Goal: Check status: Check status

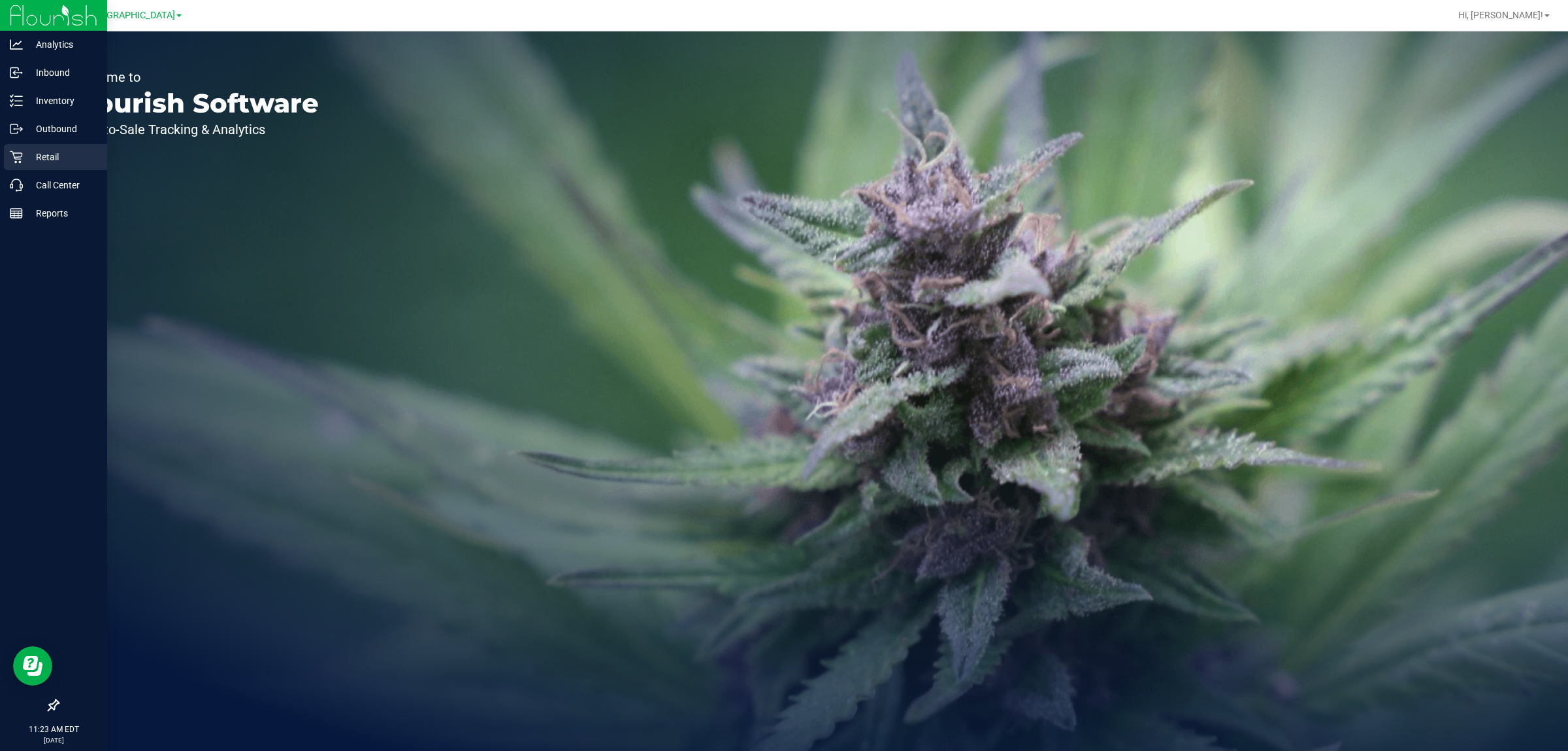
click at [57, 149] on p "Retail" at bounding box center [62, 157] width 78 height 15
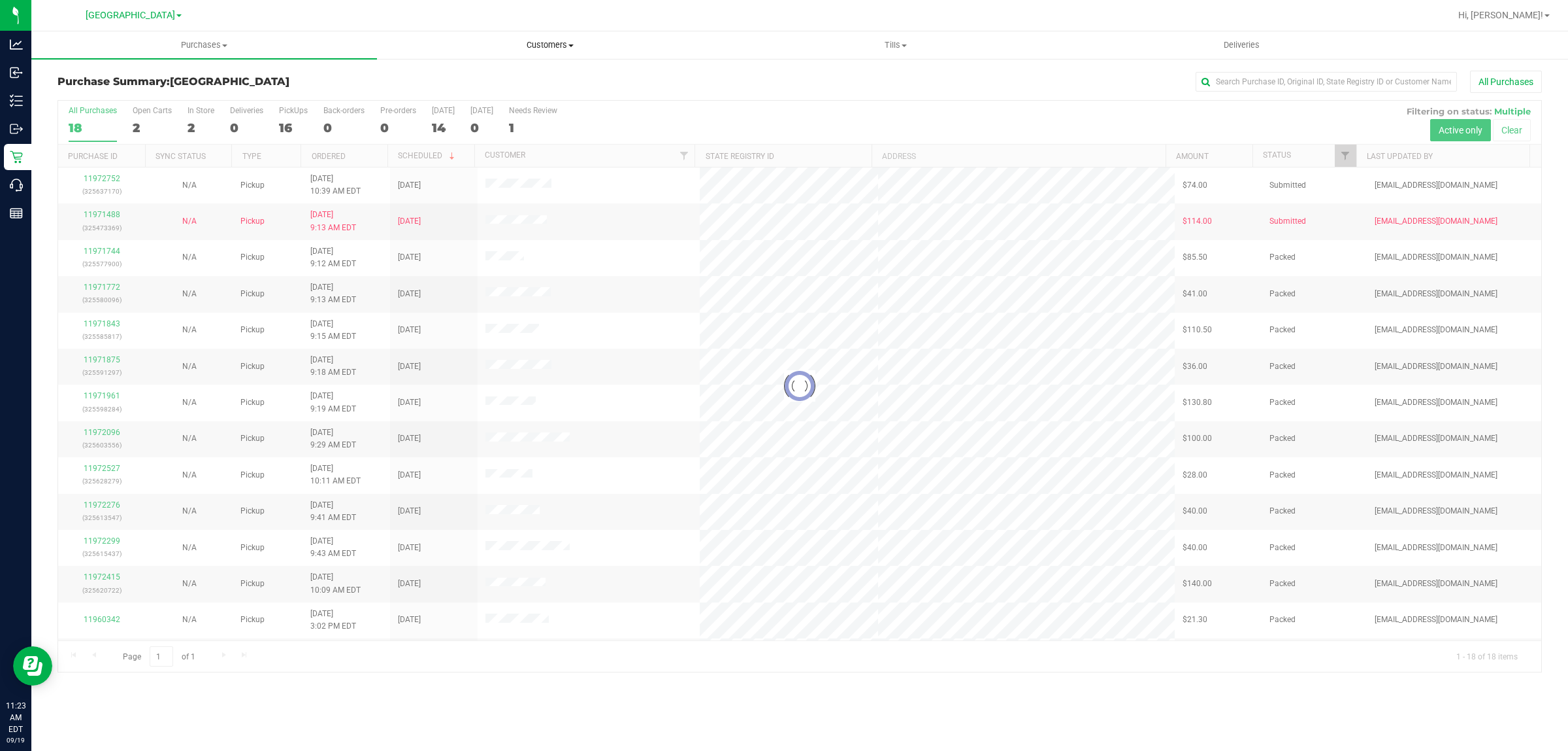
click at [542, 45] on span "Customers" at bounding box center [550, 45] width 345 height 12
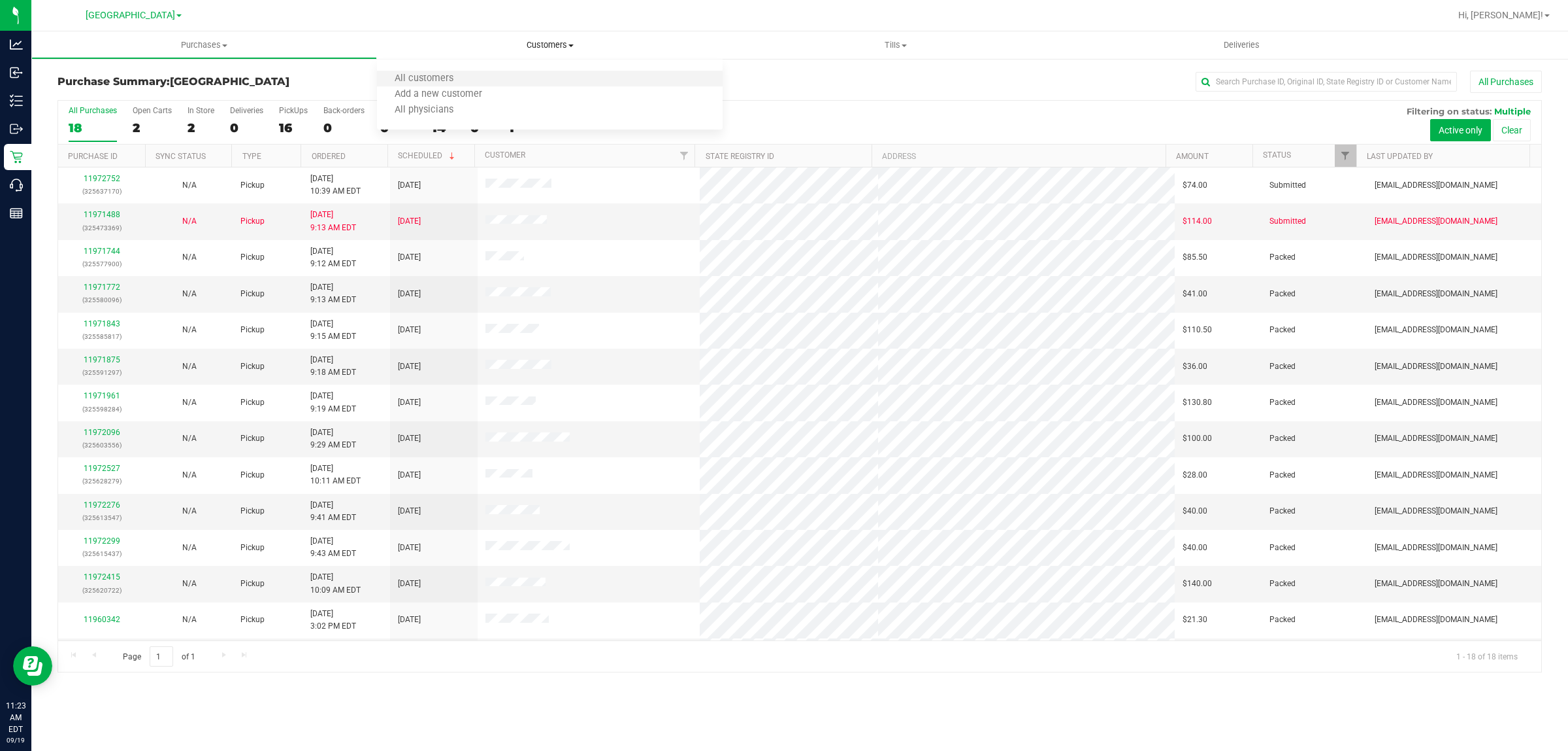
click at [511, 71] on li "All customers" at bounding box center [550, 79] width 346 height 15
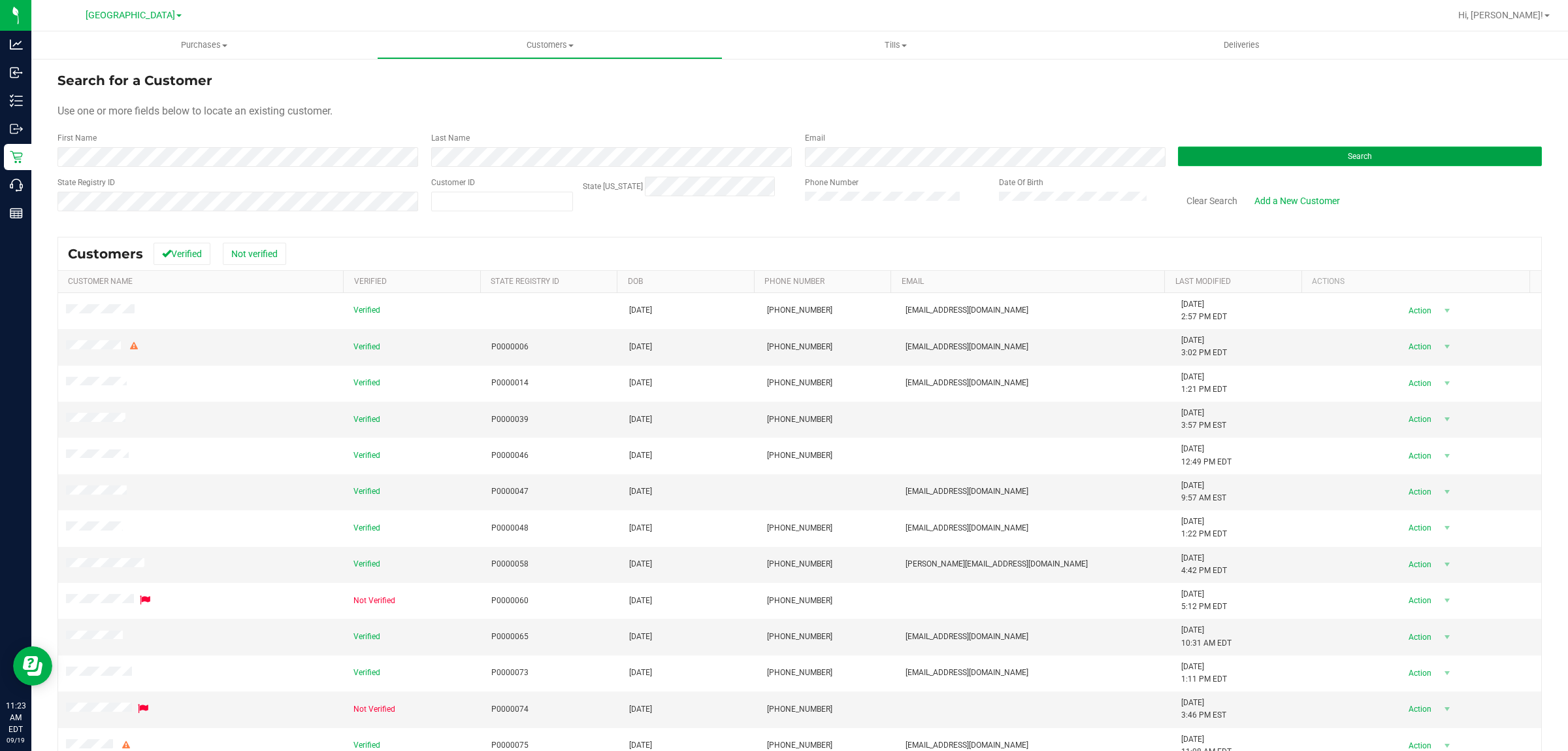
click at [1206, 166] on button "Search" at bounding box center [1360, 156] width 364 height 20
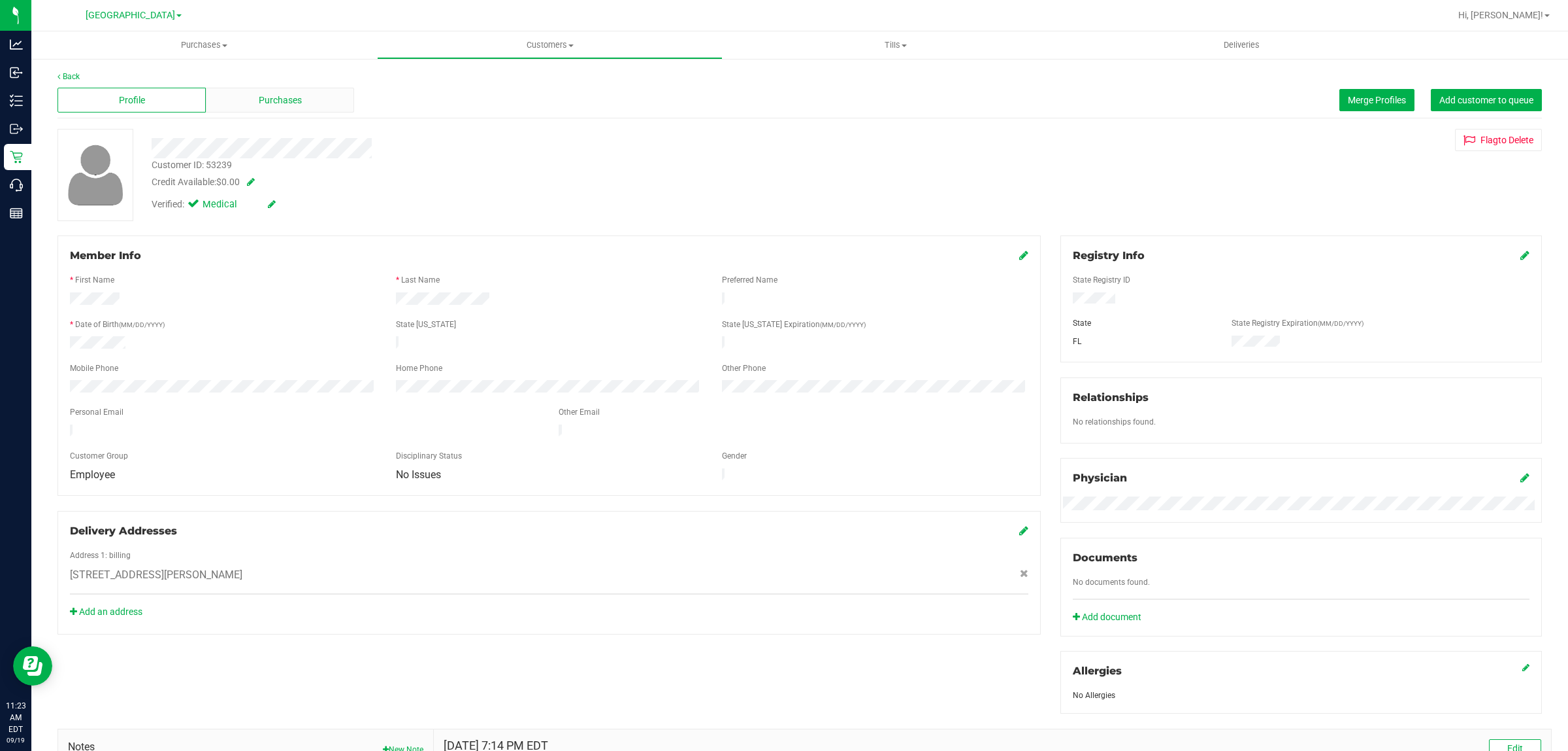
click at [278, 102] on span "Purchases" at bounding box center [280, 100] width 43 height 14
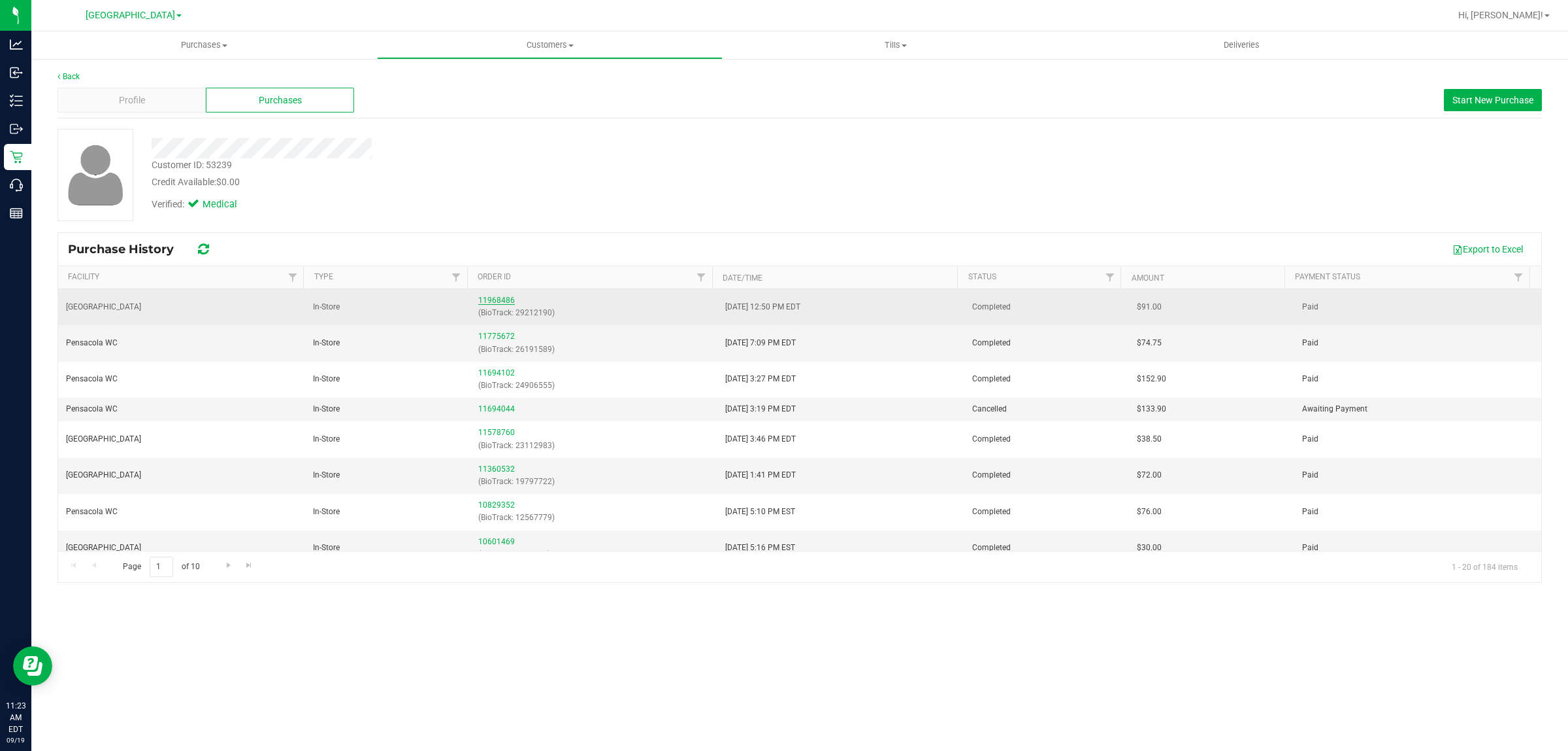
click at [498, 298] on link "11968486" at bounding box center [497, 300] width 37 height 9
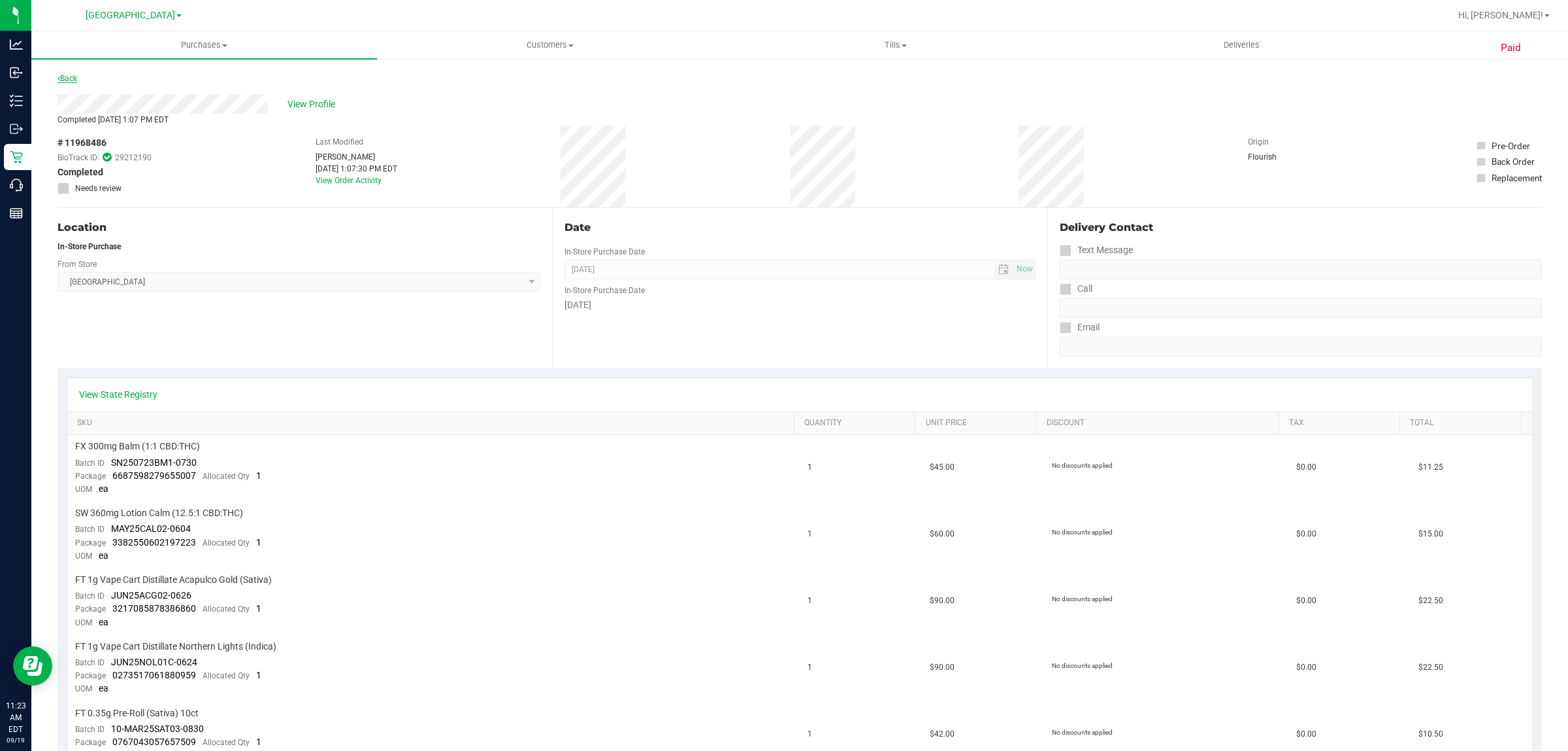
click at [73, 78] on link "Back" at bounding box center [67, 78] width 20 height 9
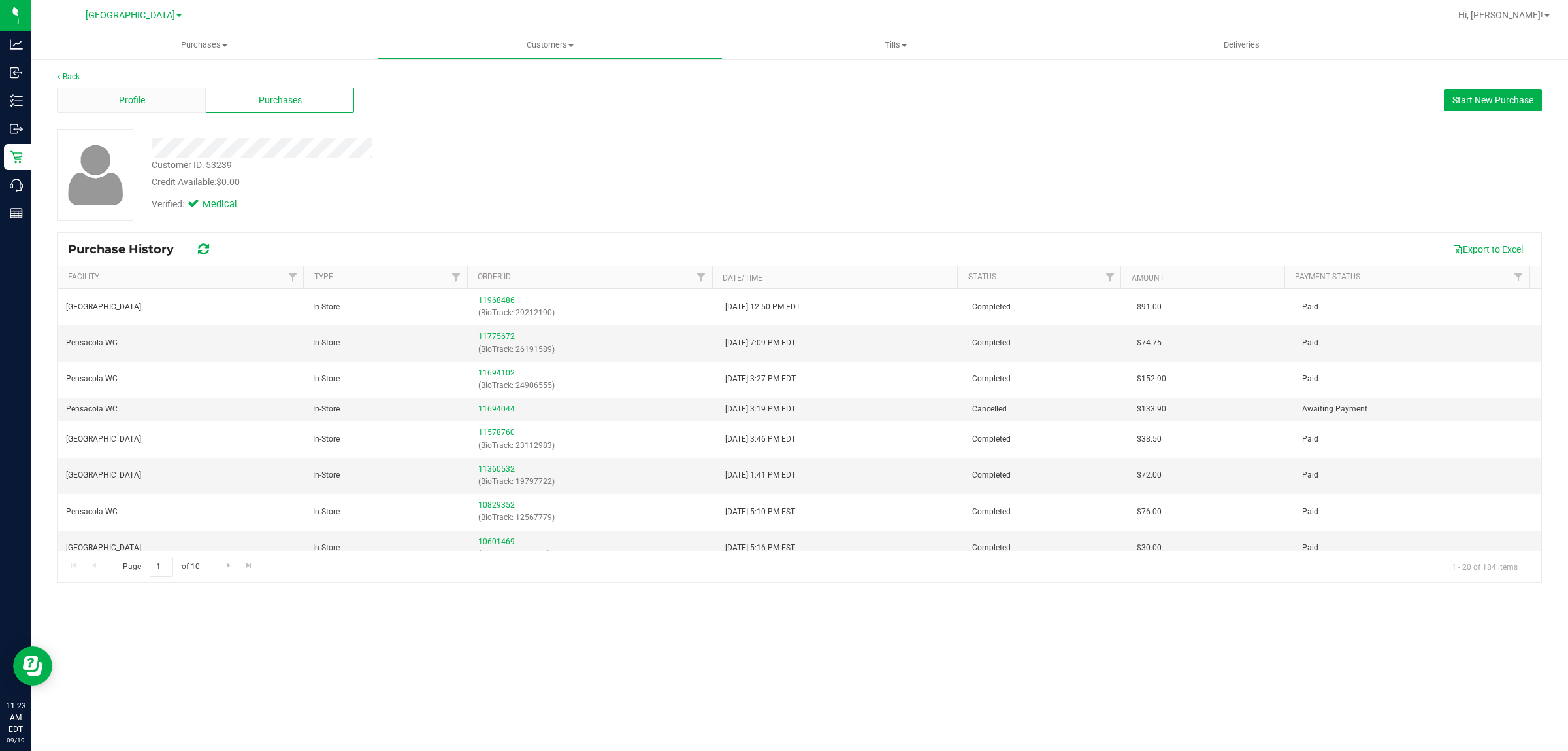
click at [181, 102] on div "Profile" at bounding box center [131, 100] width 148 height 25
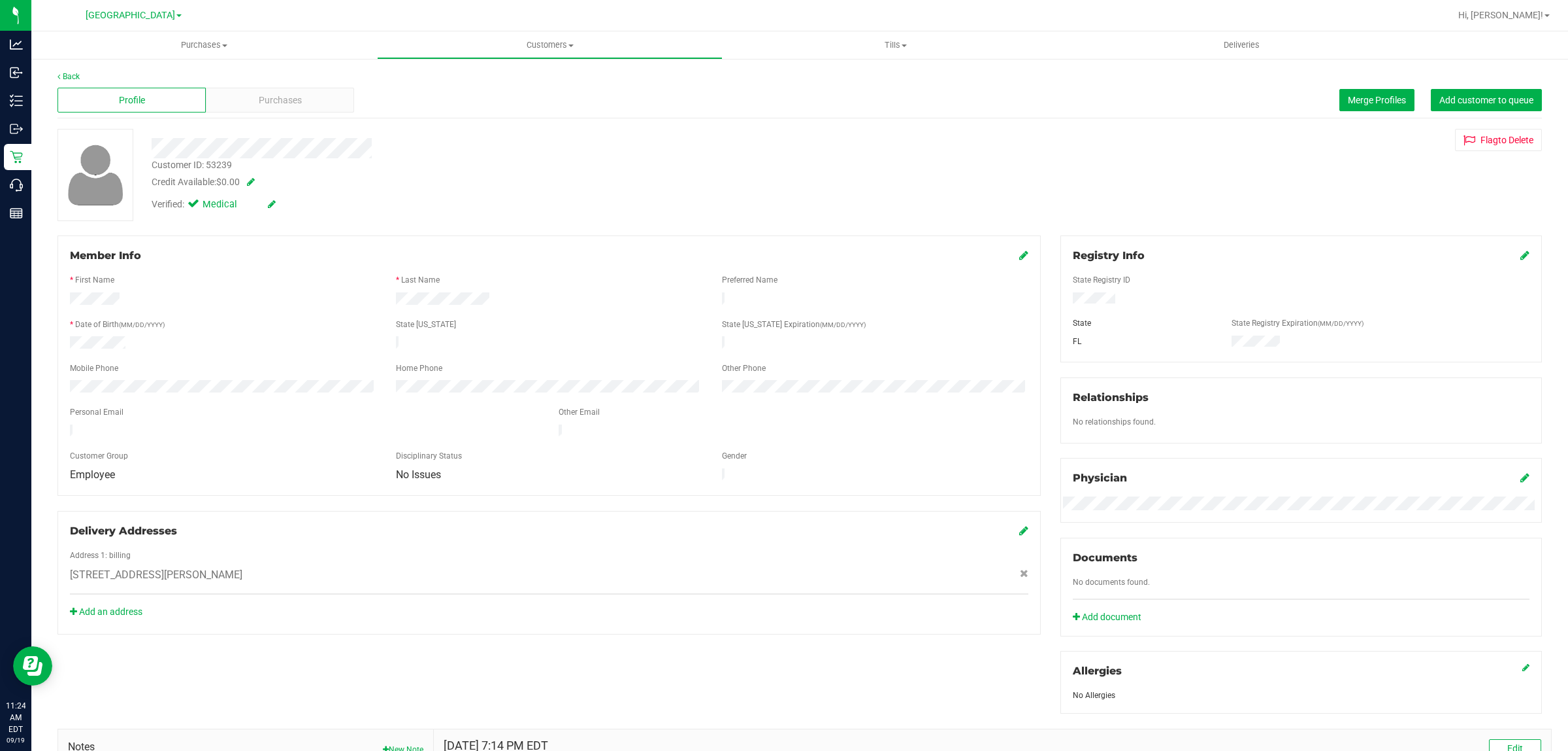
click at [1521, 254] on icon at bounding box center [1525, 255] width 9 height 10
click at [1518, 257] on icon at bounding box center [1524, 257] width 12 height 10
click at [72, 73] on link "Back" at bounding box center [69, 76] width 22 height 9
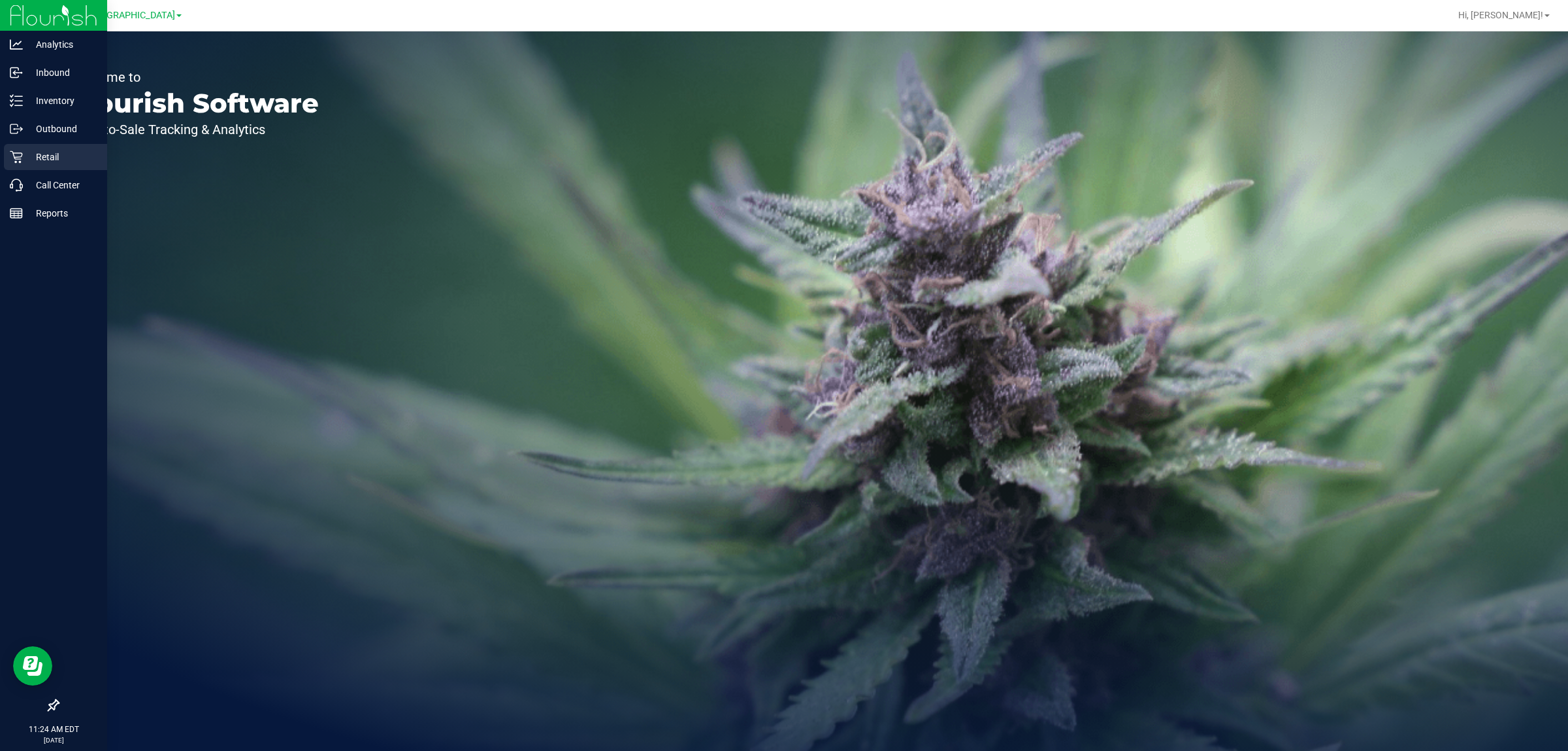
click at [50, 158] on p "Retail" at bounding box center [62, 157] width 78 height 15
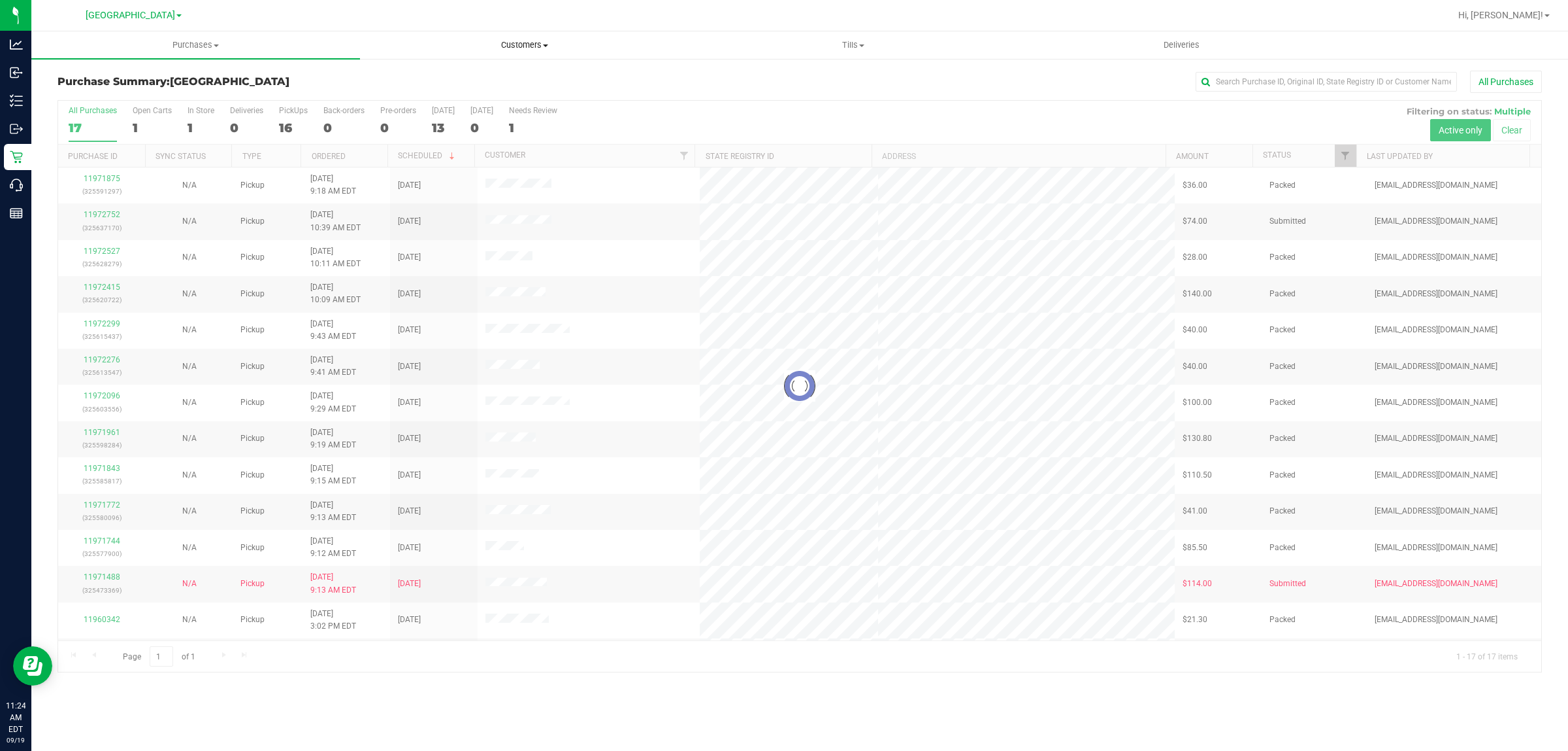
click at [517, 40] on span "Customers" at bounding box center [525, 45] width 328 height 12
click at [449, 71] on li "All customers" at bounding box center [524, 79] width 329 height 15
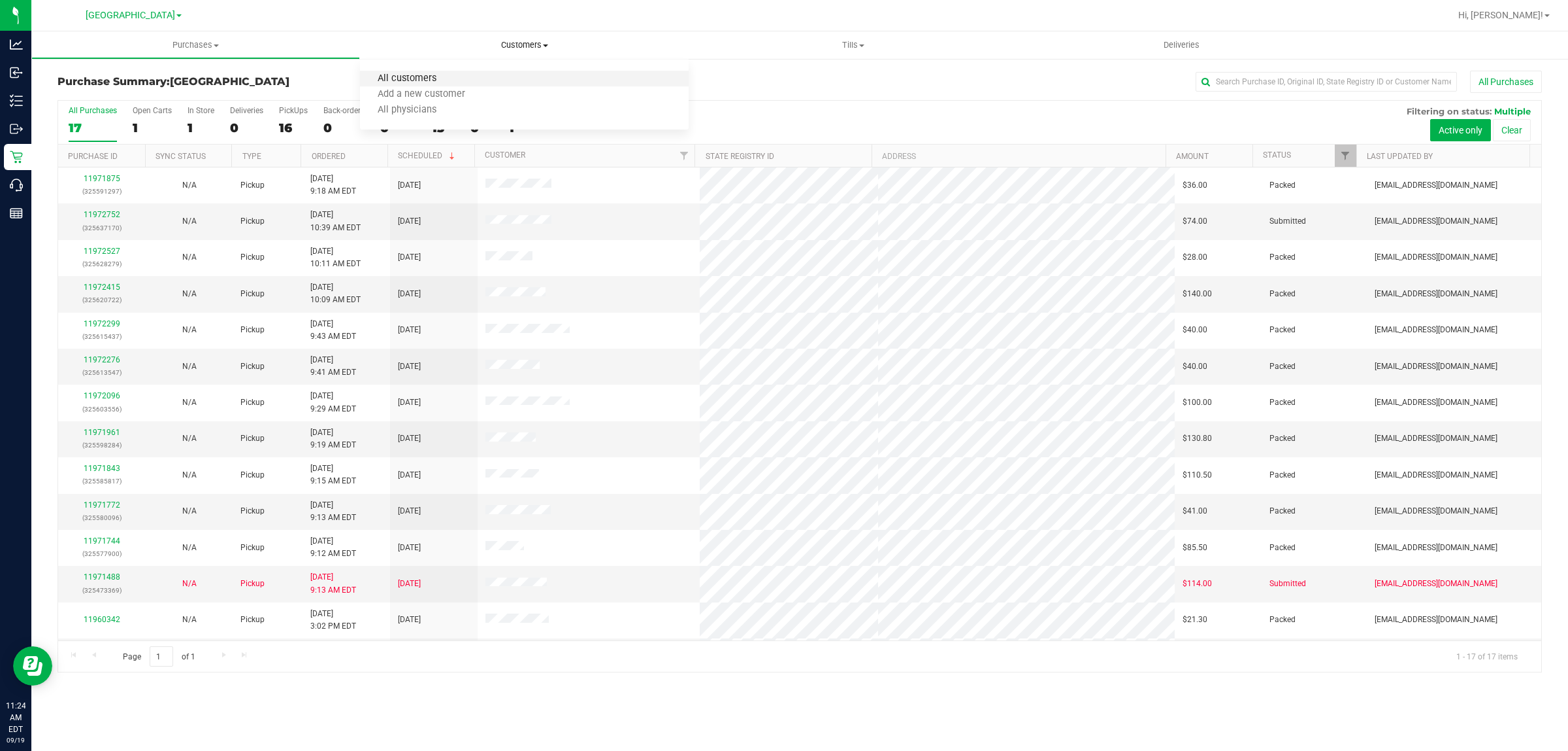
click at [416, 79] on span "All customers" at bounding box center [407, 78] width 94 height 11
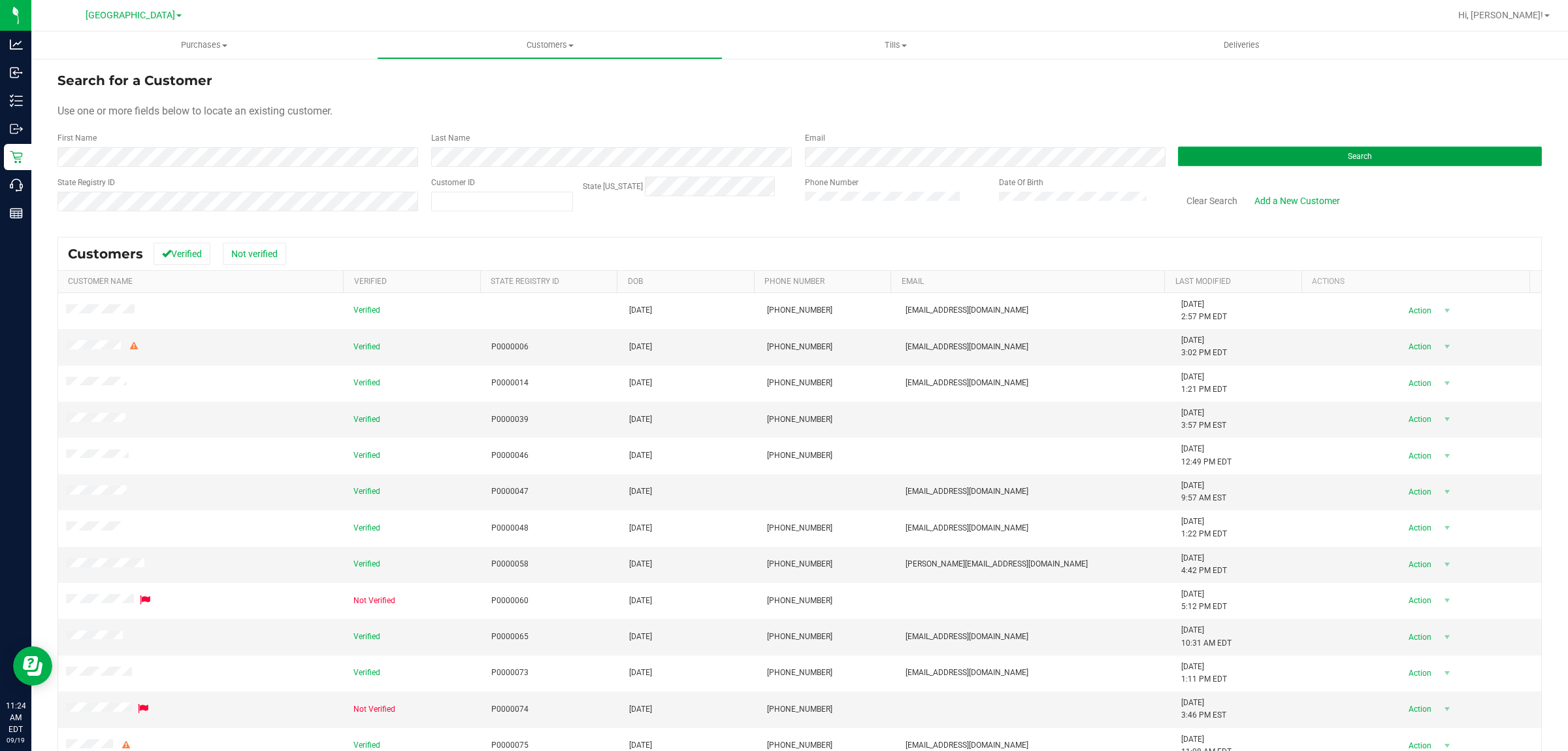
click at [1191, 153] on button "Search" at bounding box center [1360, 156] width 364 height 20
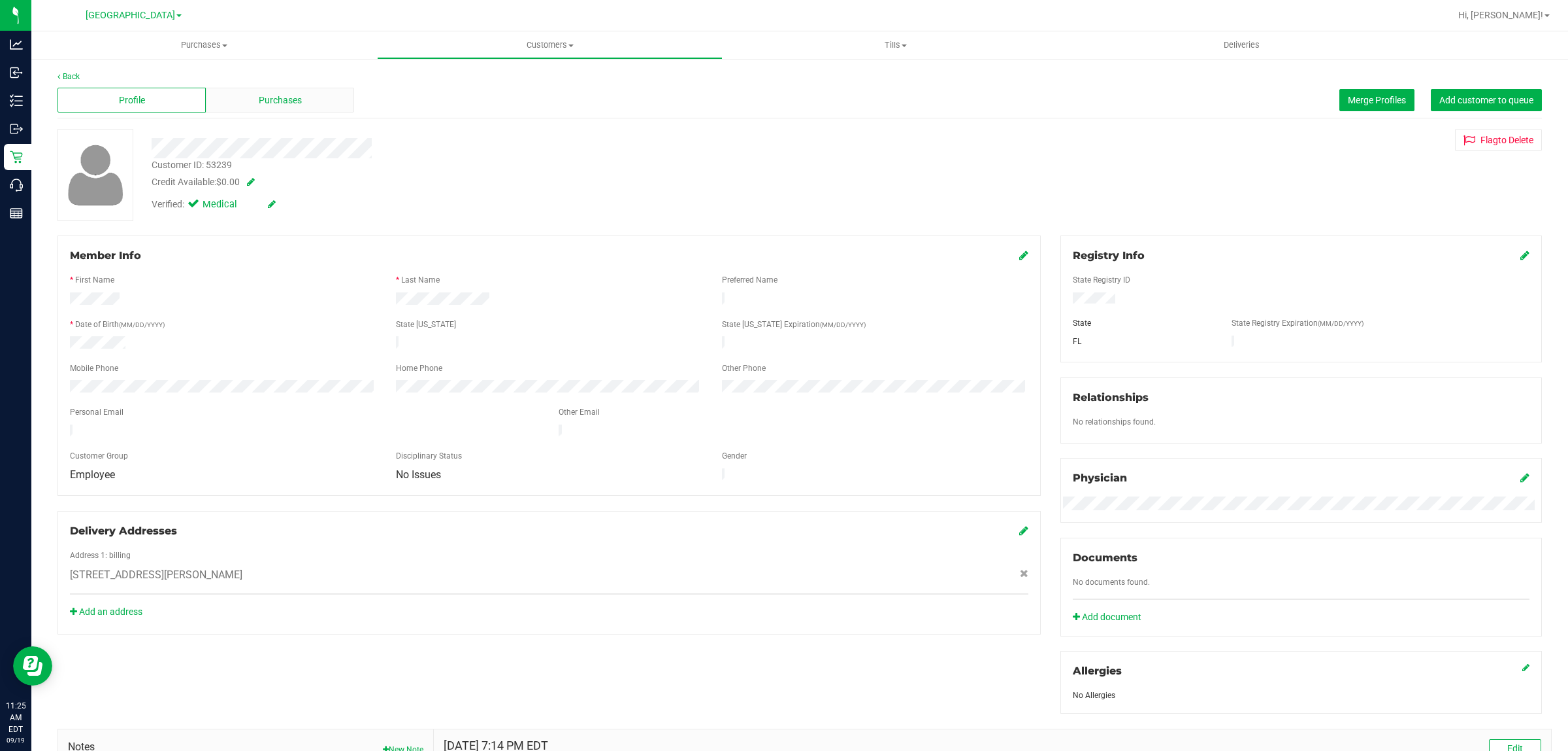
click at [274, 101] on span "Purchases" at bounding box center [280, 100] width 43 height 14
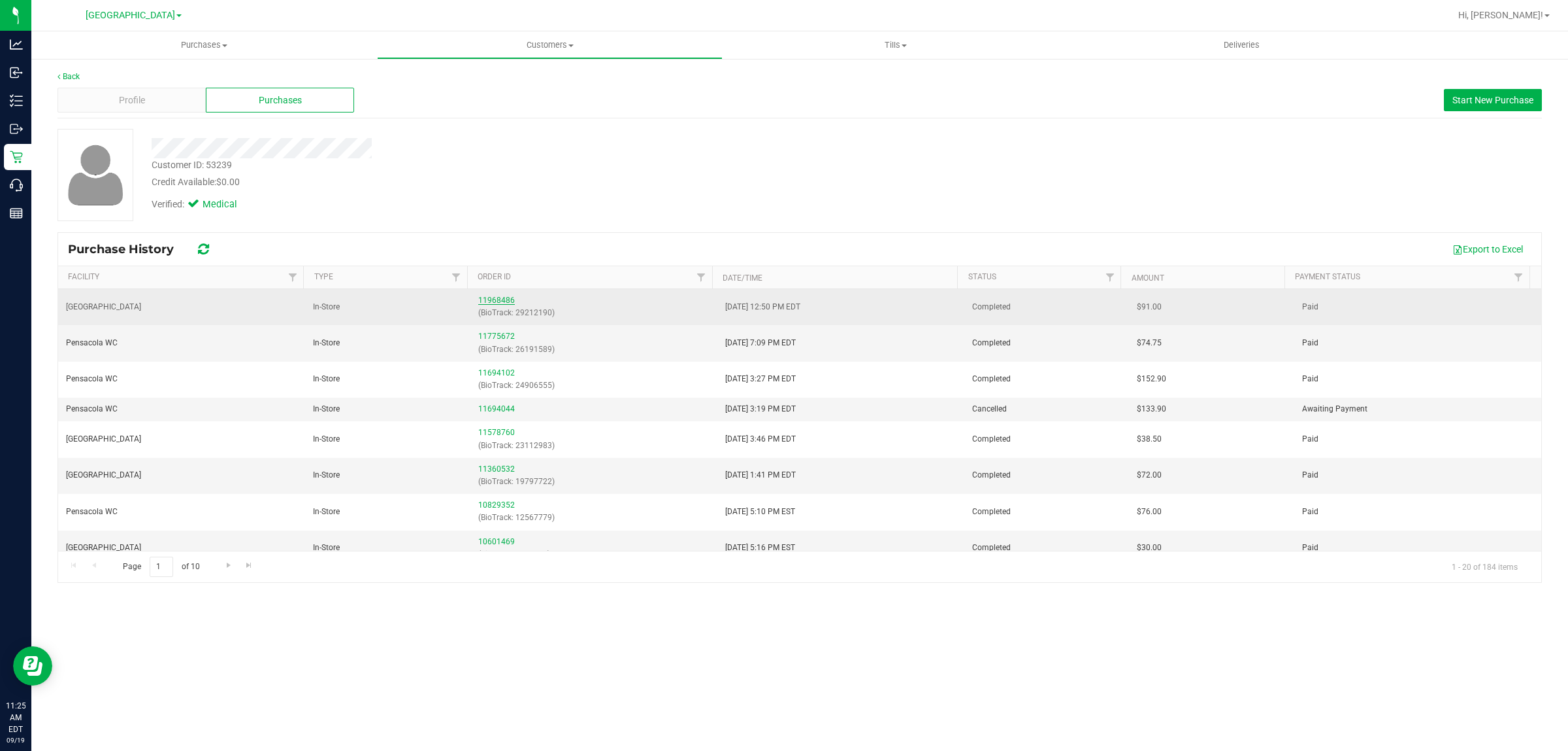
click at [498, 302] on link "11968486" at bounding box center [497, 300] width 37 height 9
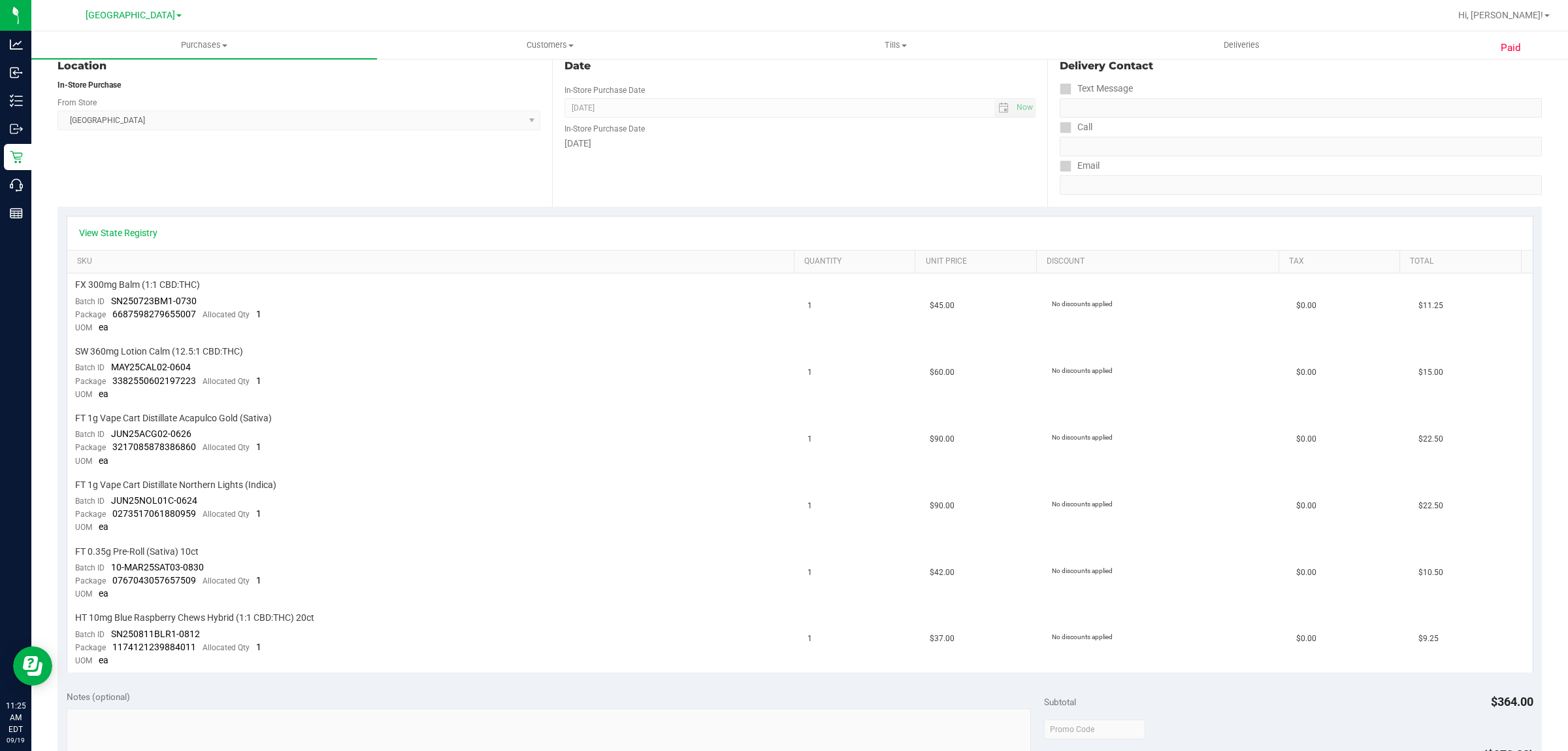
scroll to position [245, 0]
